Goal: Find specific page/section: Find specific page/section

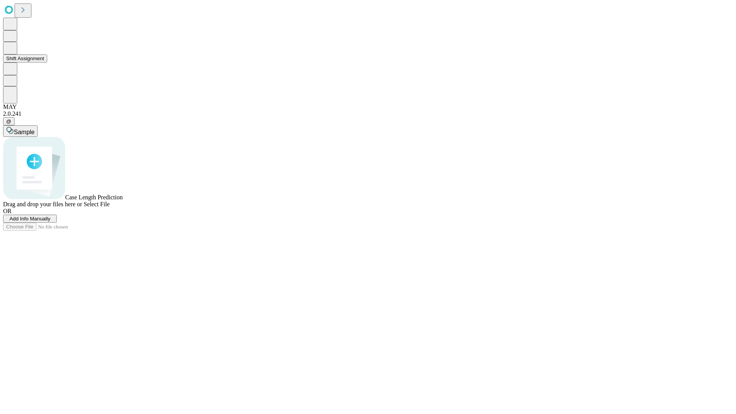
click at [47, 63] on button "Shift Assignment" at bounding box center [25, 58] width 44 height 8
